Goal: Task Accomplishment & Management: Manage account settings

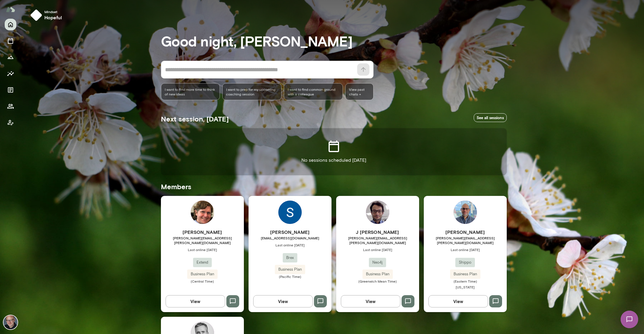
click at [380, 241] on div "J Barrasa [EMAIL_ADDRESS][PERSON_NAME][DOMAIN_NAME] Last online [DATE] Neo4j Bu…" at bounding box center [377, 256] width 83 height 55
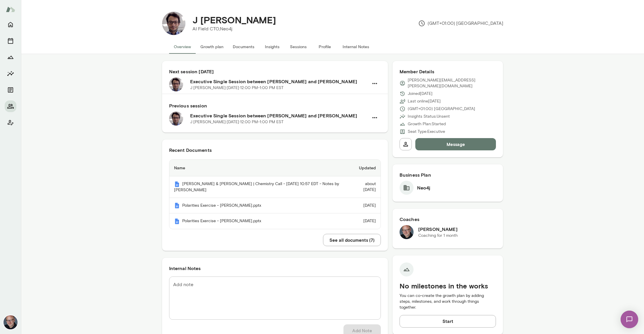
click at [260, 81] on h6 "Executive Single Session between [PERSON_NAME] and [PERSON_NAME]" at bounding box center [279, 81] width 178 height 7
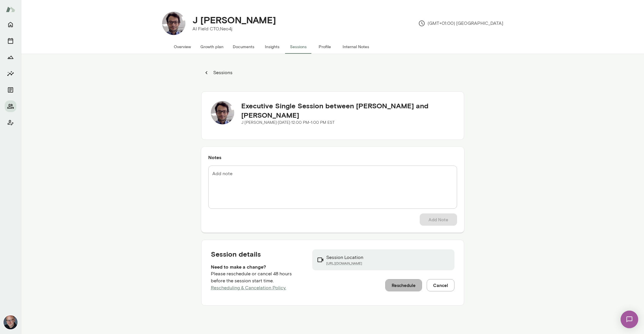
click at [409, 284] on button "Reschedule" at bounding box center [403, 285] width 37 height 12
click at [399, 281] on button "Reschedule" at bounding box center [403, 285] width 37 height 12
click at [291, 46] on button "Sessions" at bounding box center [298, 47] width 26 height 14
click at [189, 47] on button "Overview" at bounding box center [182, 47] width 27 height 14
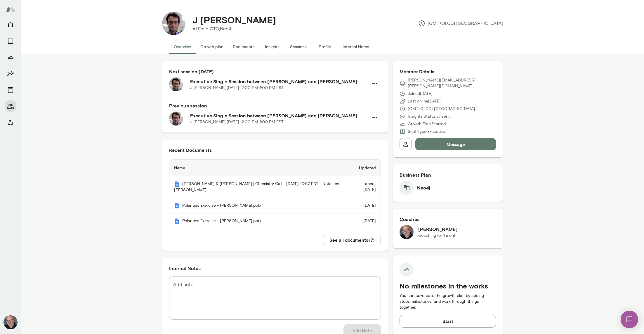
click at [296, 48] on button "Sessions" at bounding box center [298, 47] width 26 height 14
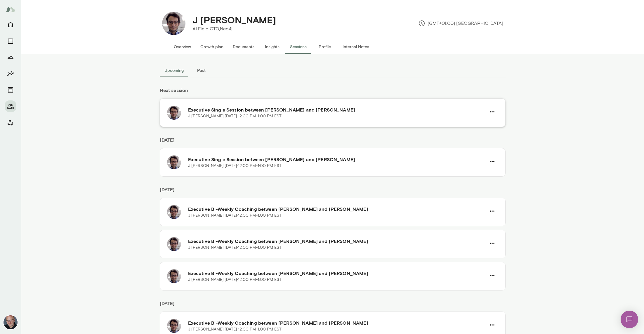
click at [282, 117] on div "[PERSON_NAME][DATE] · 12:00 PM-1:00 PM EST" at bounding box center [337, 116] width 298 height 6
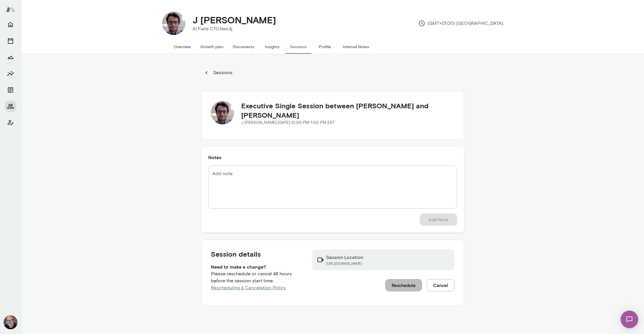
click at [397, 287] on button "Reschedule" at bounding box center [403, 285] width 37 height 12
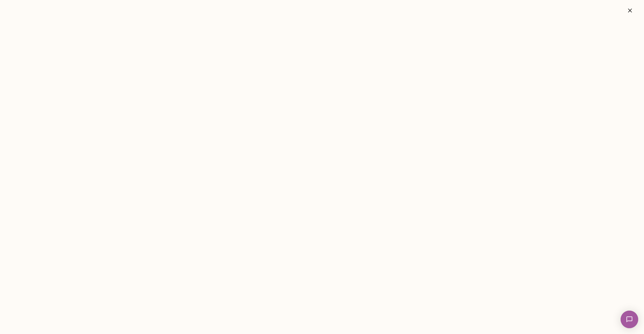
click at [633, 9] on button "button" at bounding box center [630, 11] width 19 height 12
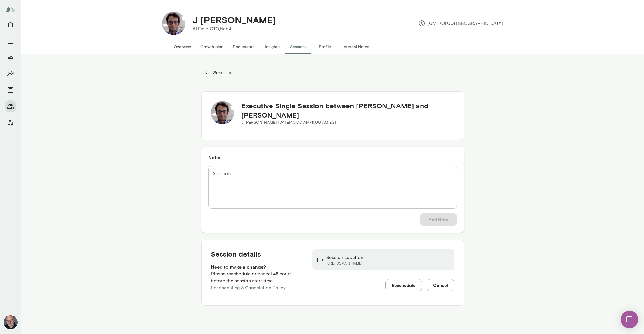
click at [297, 48] on button "Sessions" at bounding box center [298, 47] width 26 height 14
click at [217, 70] on p "Sessions" at bounding box center [222, 72] width 20 height 7
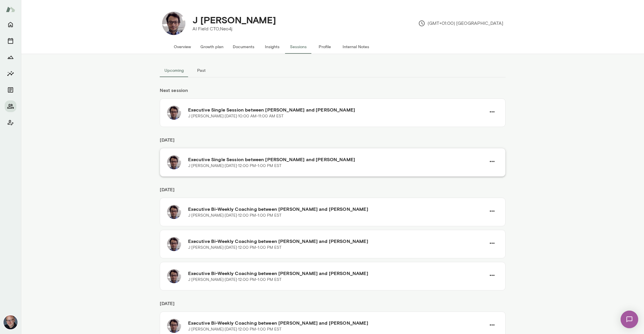
click at [357, 155] on div "Executive Single Session between [PERSON_NAME] and [PERSON_NAME] [PERSON_NAME][…" at bounding box center [337, 162] width 298 height 14
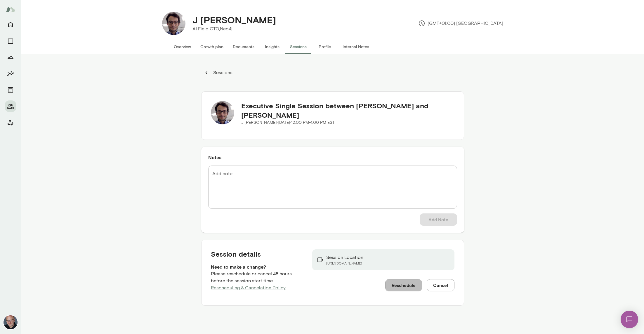
click at [406, 284] on button "Reschedule" at bounding box center [403, 285] width 37 height 12
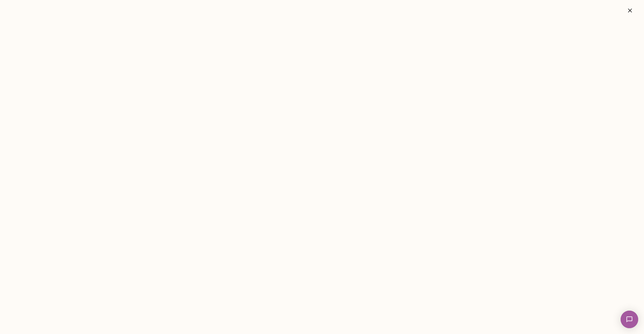
click at [630, 13] on icon "button" at bounding box center [629, 10] width 7 height 7
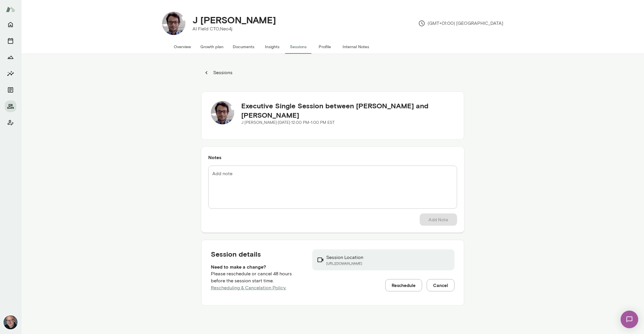
click at [230, 72] on p "Sessions" at bounding box center [222, 72] width 20 height 7
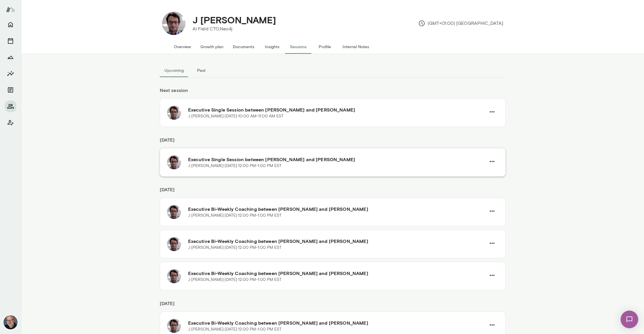
click at [265, 168] on p "[PERSON_NAME][DATE] · 12:00 PM-1:00 PM EST" at bounding box center [234, 166] width 93 height 6
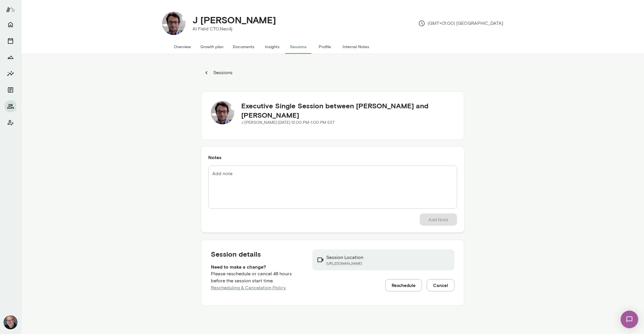
click at [404, 286] on button "Reschedule" at bounding box center [403, 285] width 37 height 12
